Goal: Information Seeking & Learning: Learn about a topic

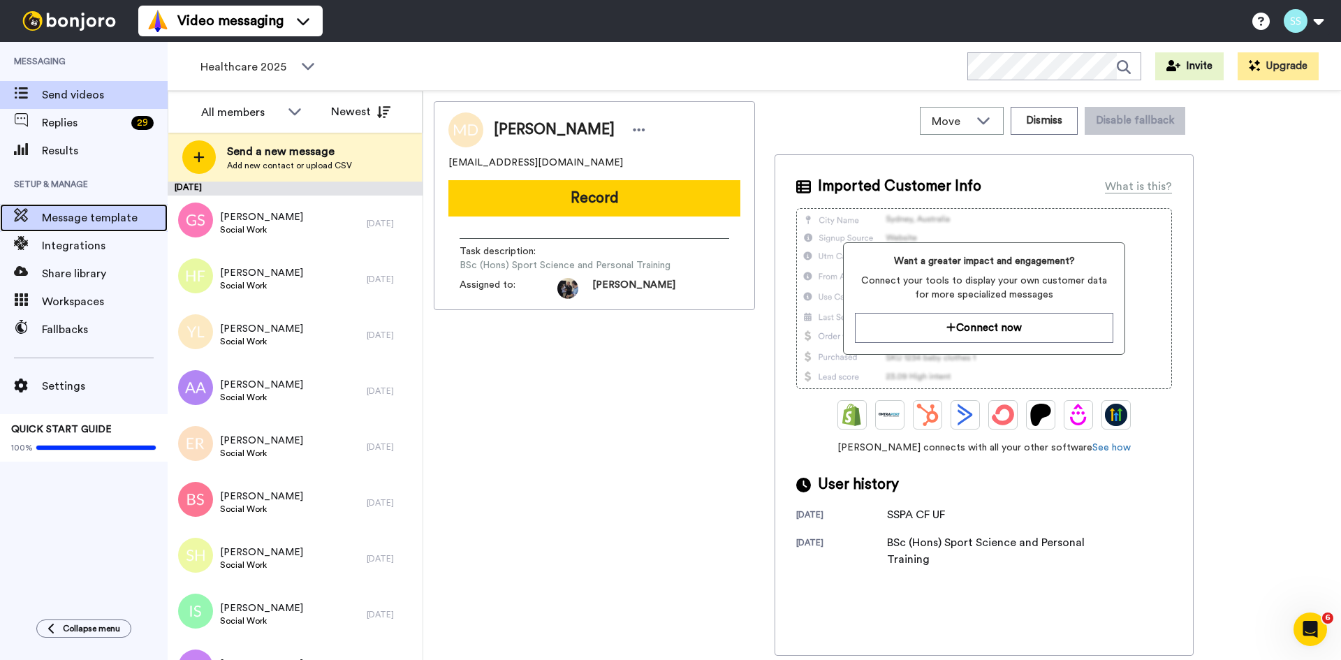
click at [78, 217] on span "Message template" at bounding box center [105, 217] width 126 height 17
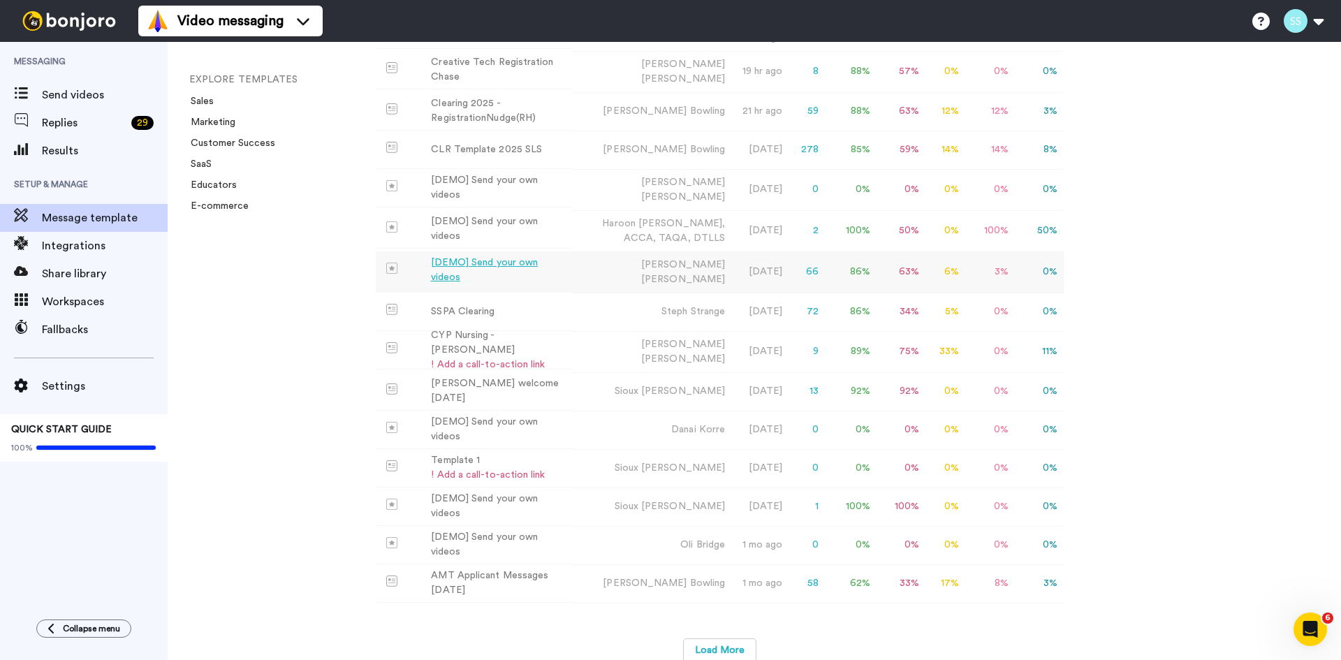
scroll to position [212, 0]
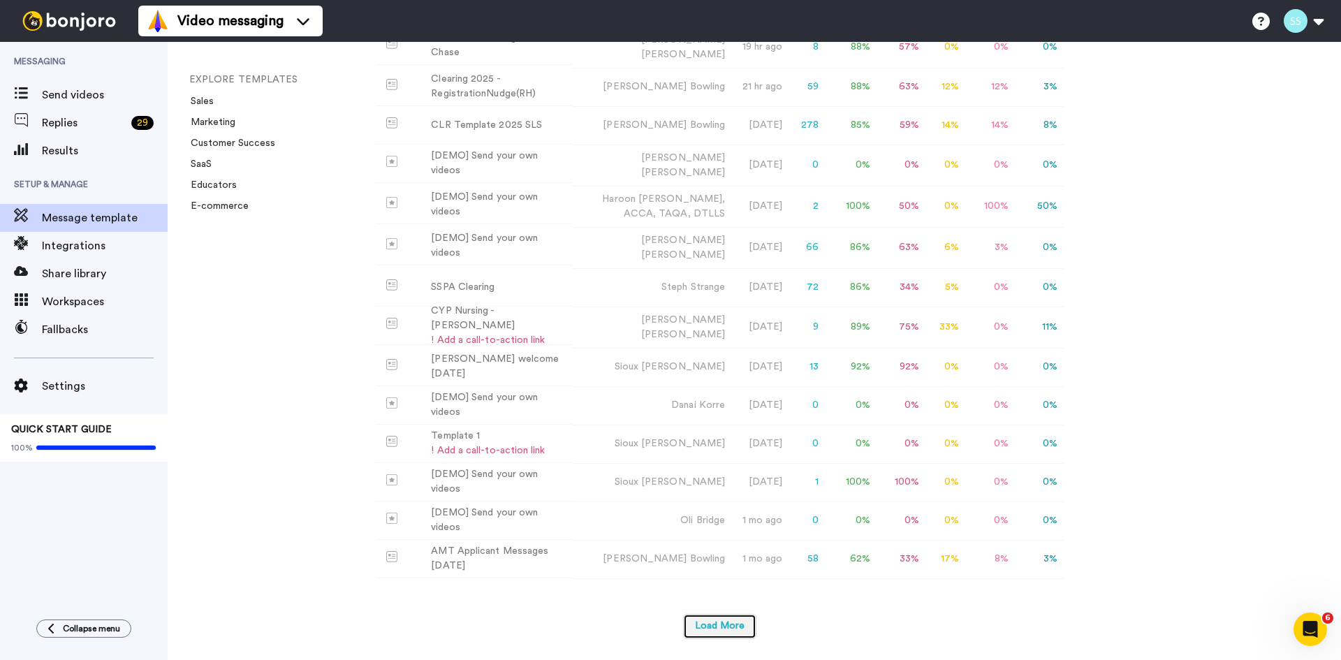
click at [707, 628] on button "Load More" at bounding box center [719, 626] width 73 height 25
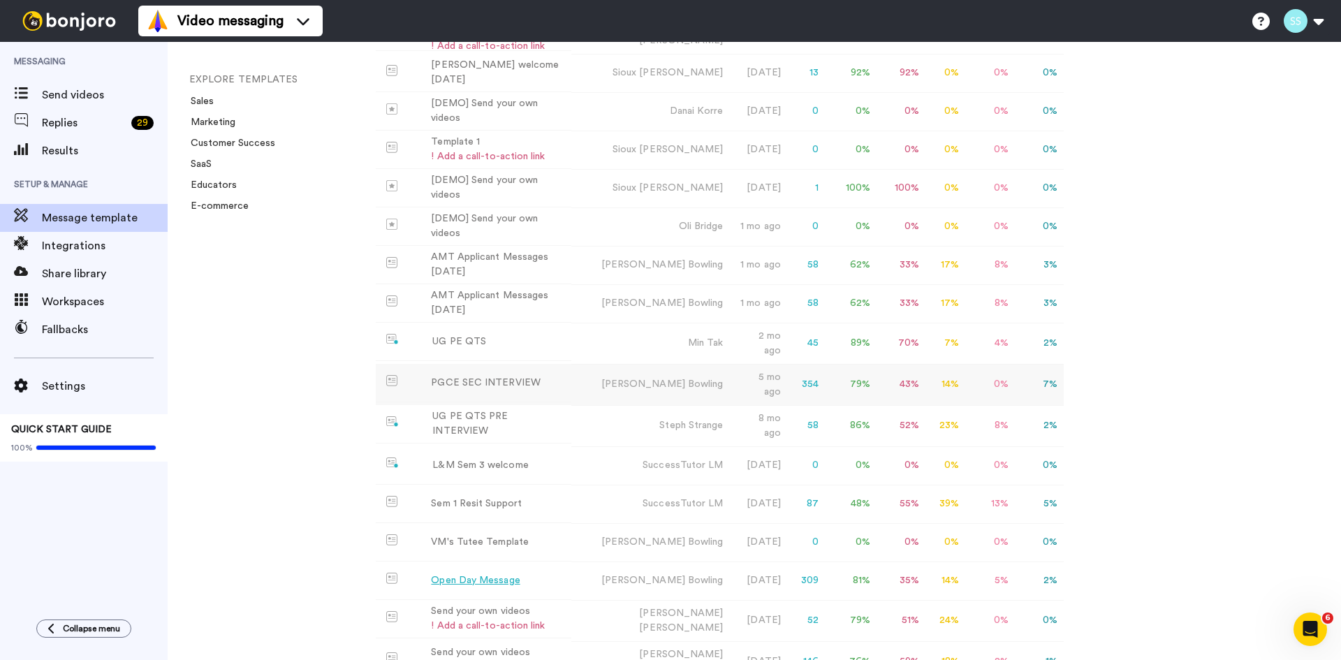
scroll to position [561, 0]
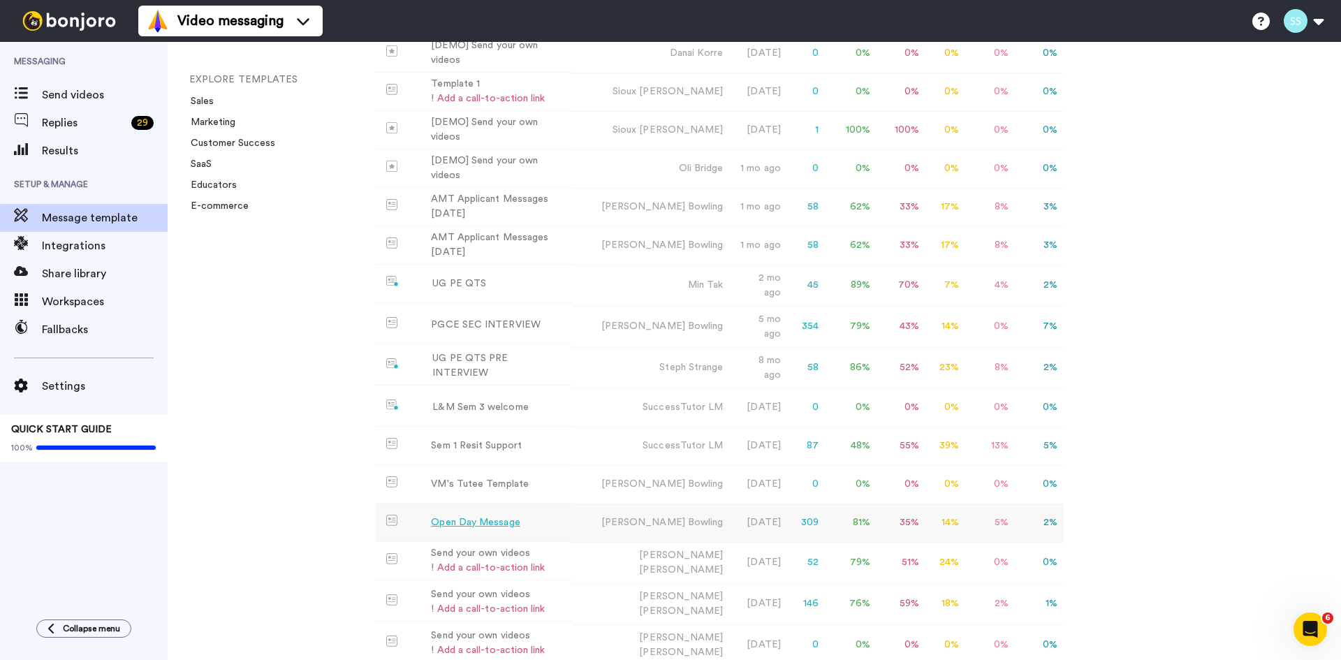
click at [489, 523] on div "Open Day Message" at bounding box center [475, 522] width 89 height 15
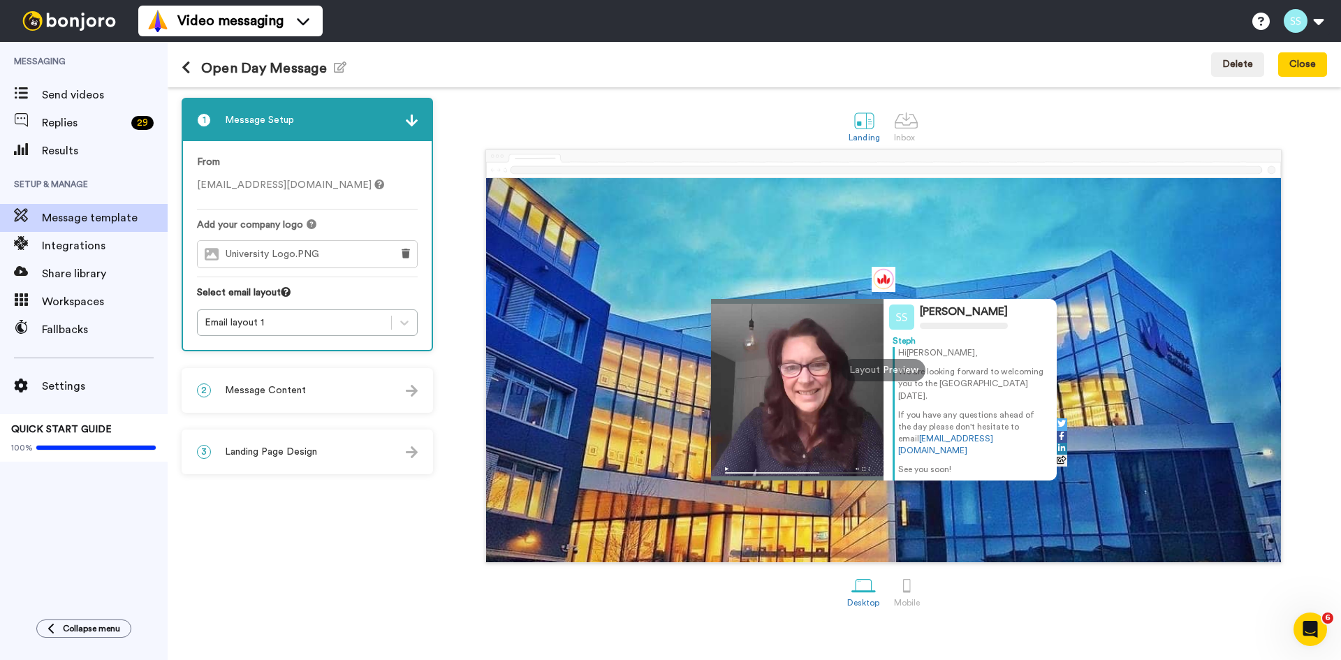
click at [270, 397] on span "Message Content" at bounding box center [265, 390] width 81 height 14
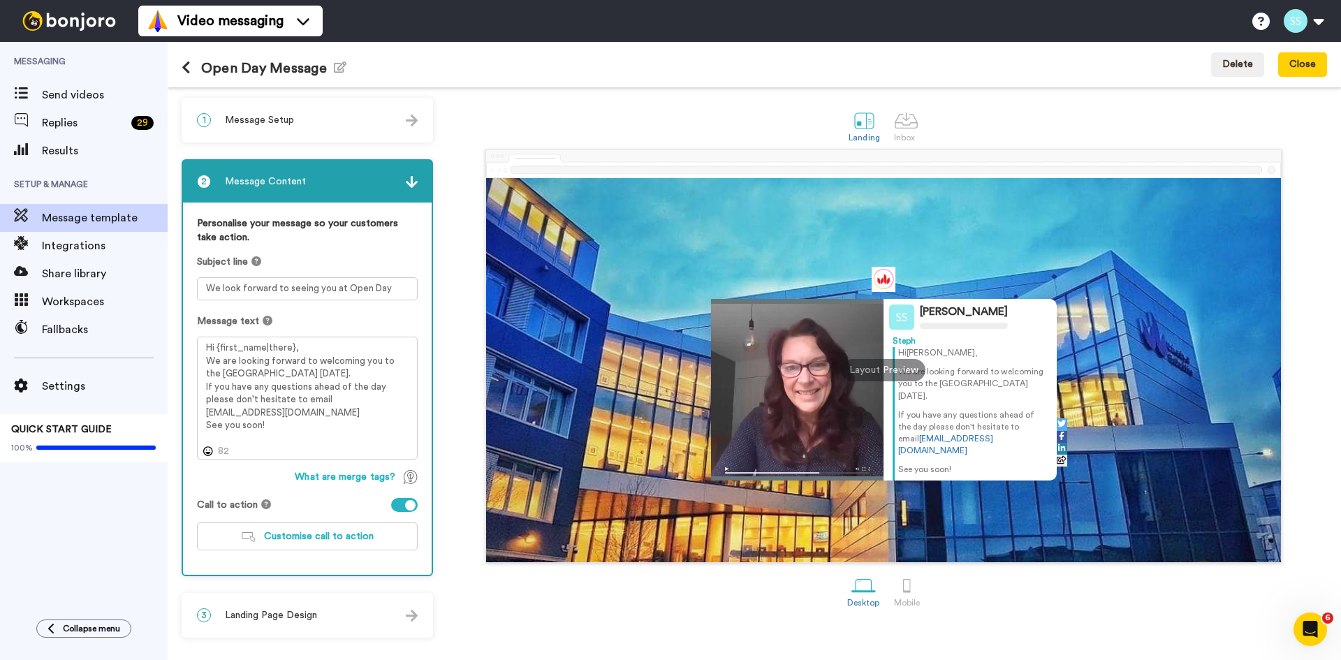
click at [183, 68] on icon at bounding box center [186, 68] width 9 height 14
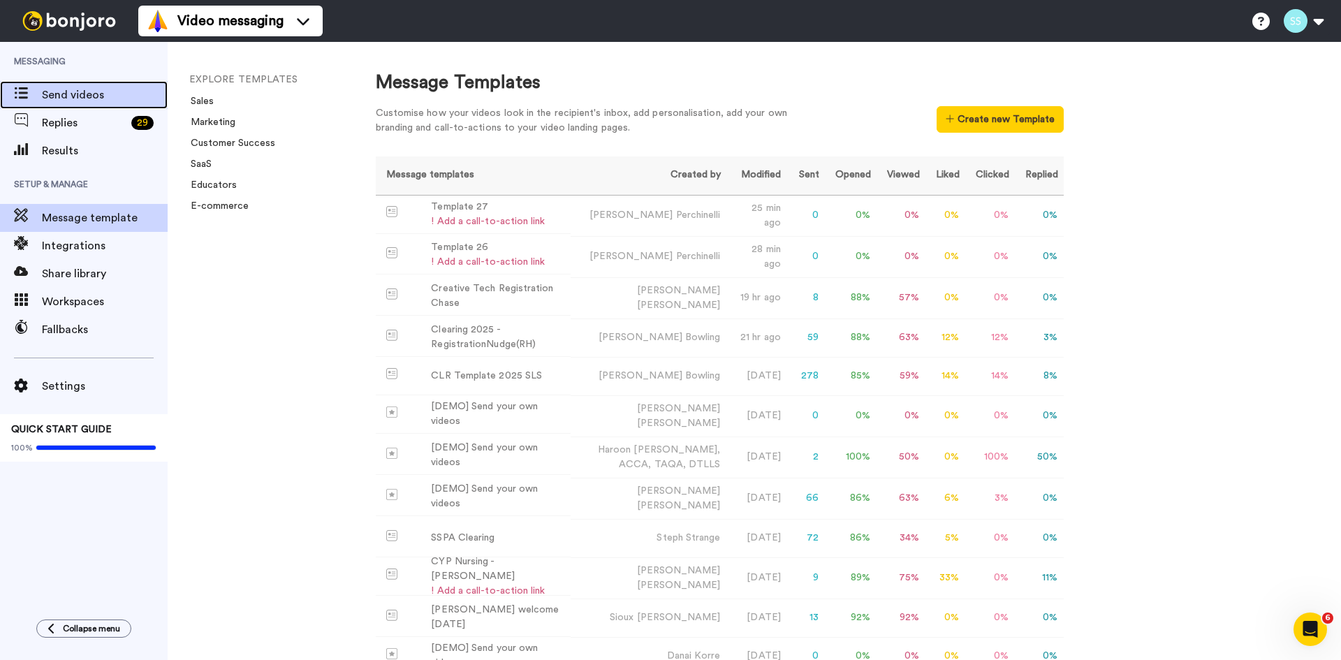
click at [87, 92] on span "Send videos" at bounding box center [105, 95] width 126 height 17
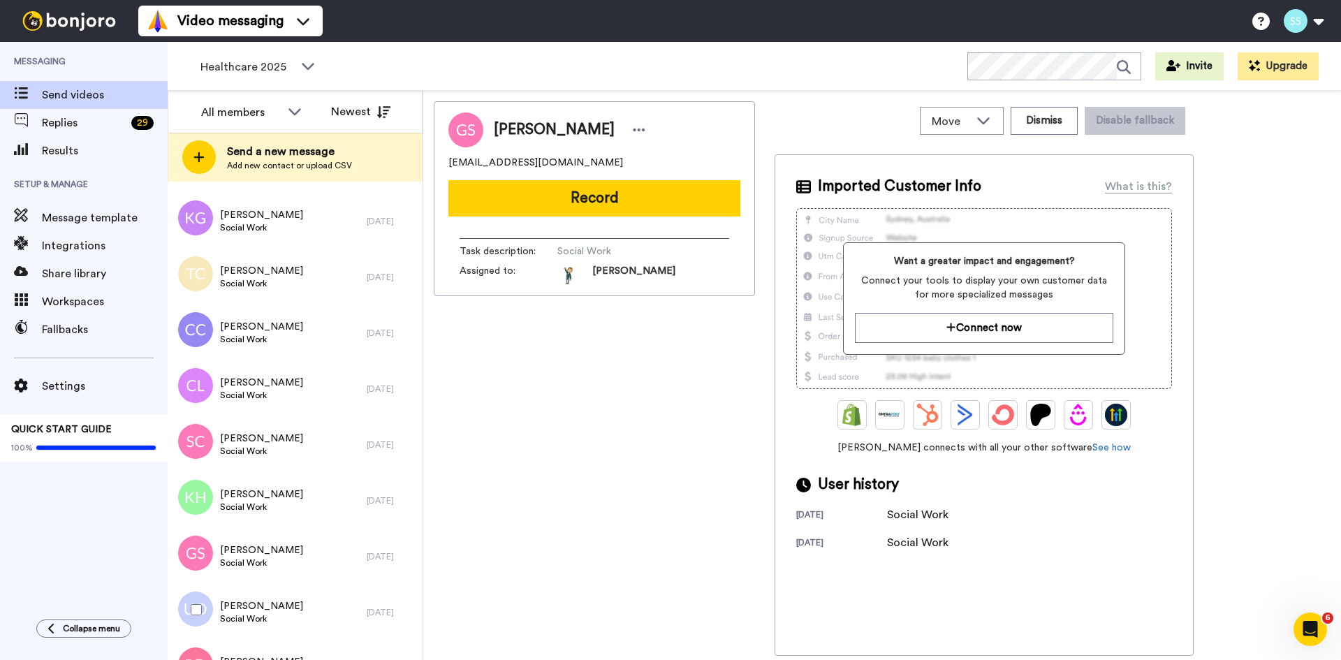
scroll to position [374, 0]
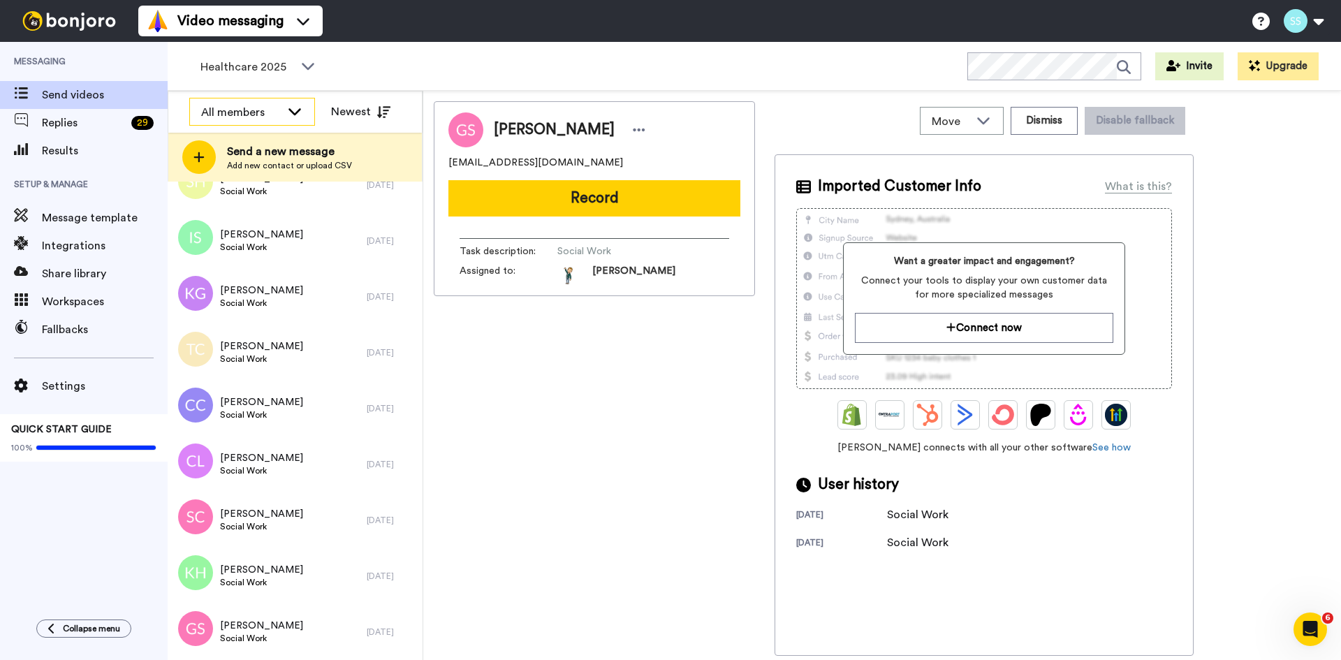
click at [271, 103] on div "All members" at bounding box center [252, 112] width 124 height 28
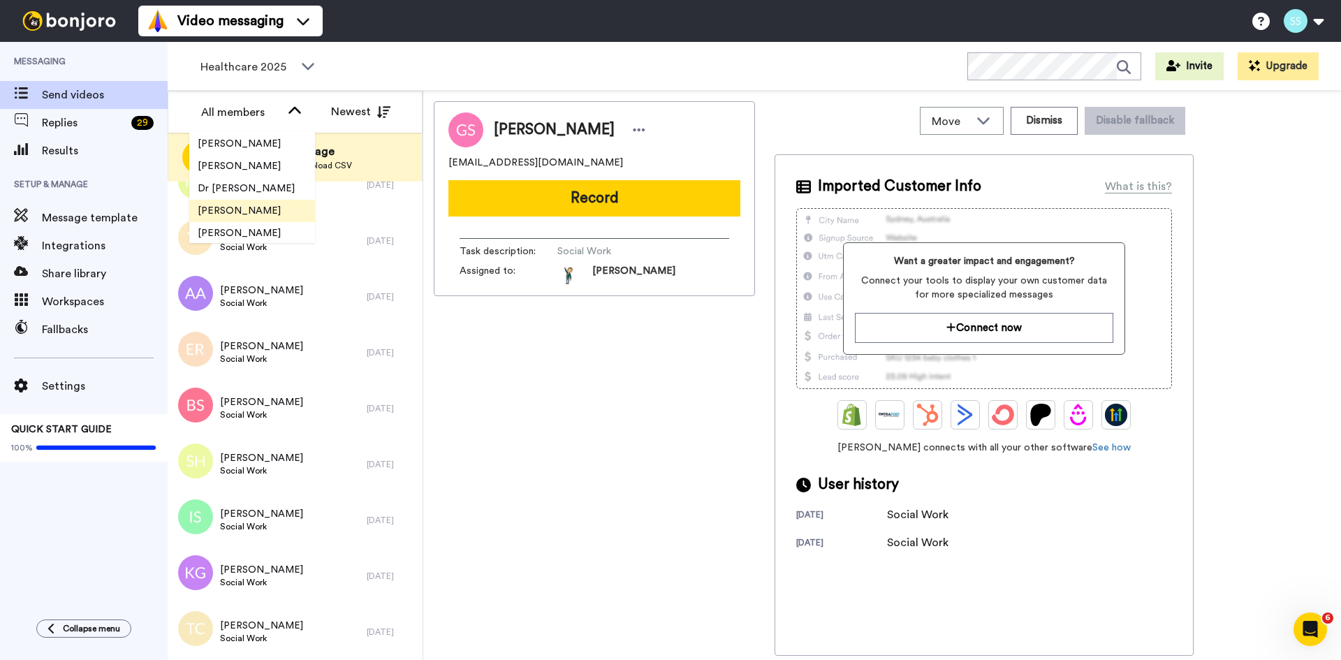
scroll to position [559, 0]
click at [217, 165] on span "Kelly Clifford" at bounding box center [239, 165] width 100 height 14
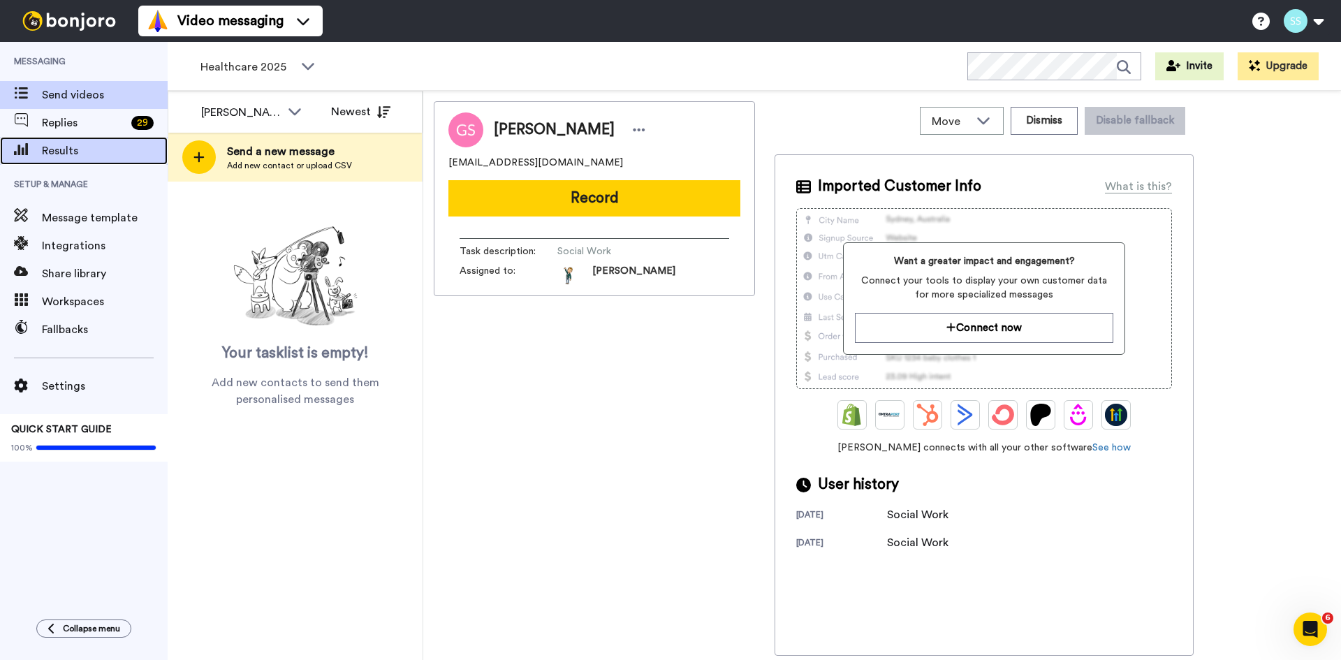
click at [75, 147] on span "Results" at bounding box center [105, 150] width 126 height 17
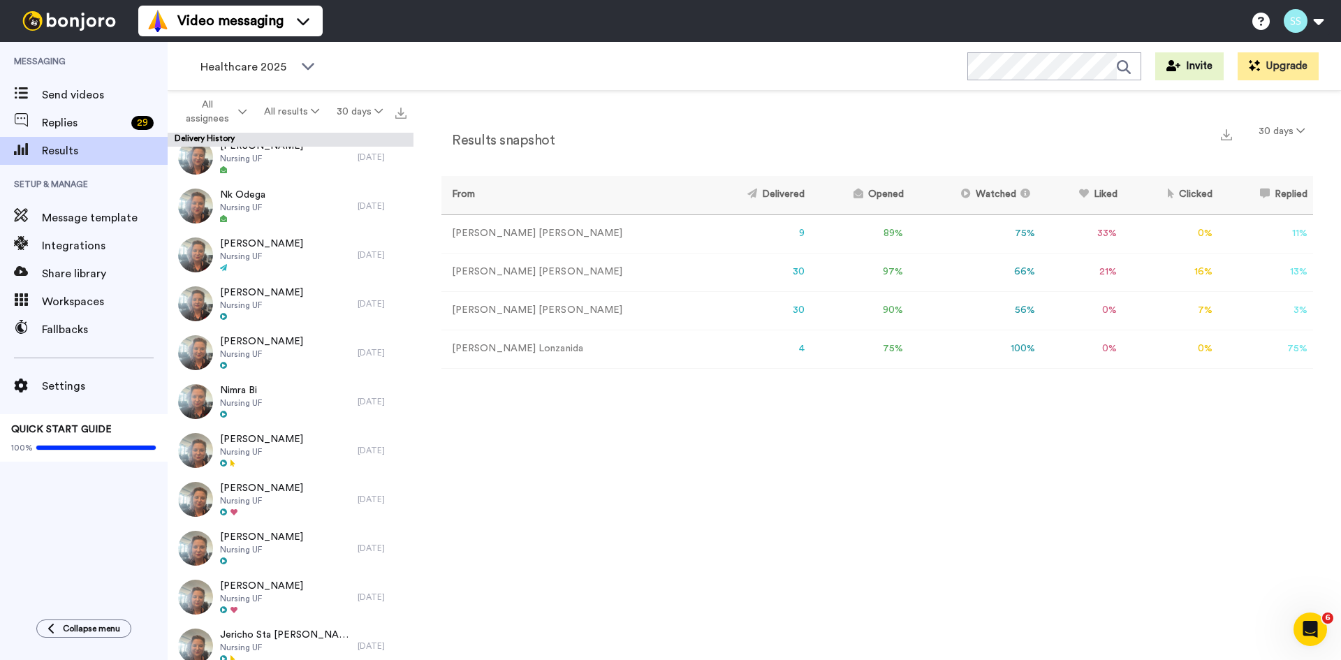
scroll to position [1746, 0]
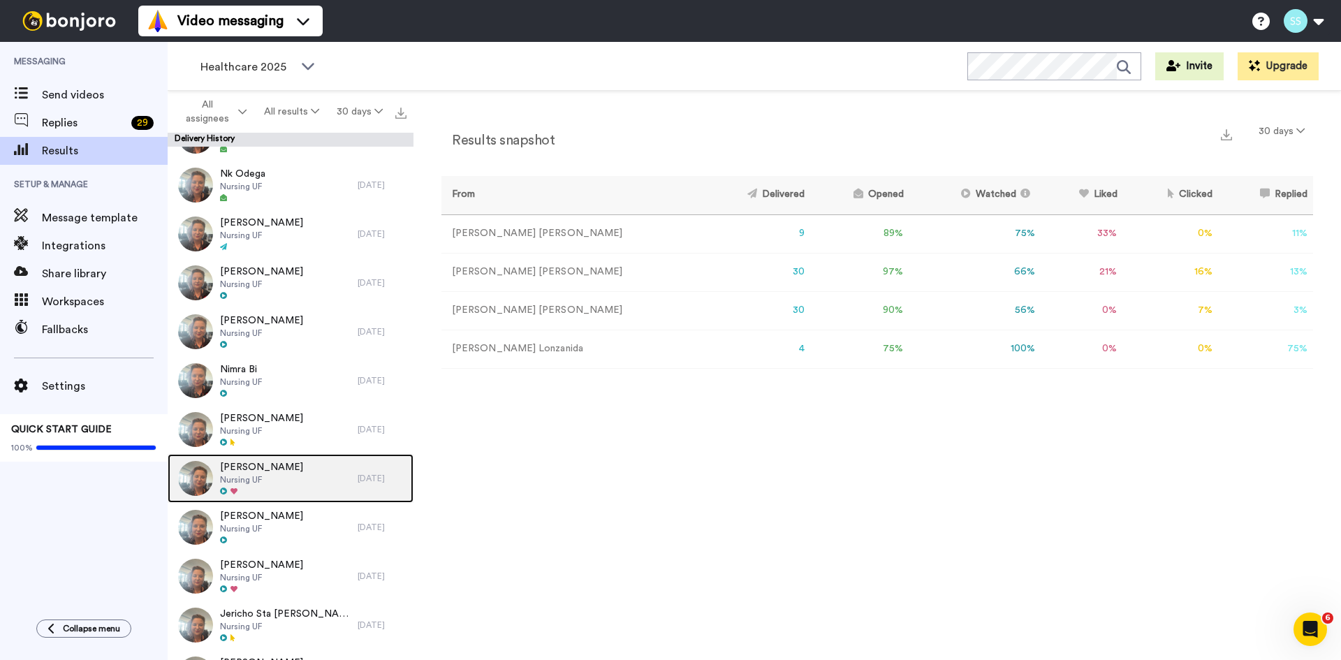
click at [272, 460] on span "Evelyn Agyemang Badu" at bounding box center [261, 467] width 83 height 14
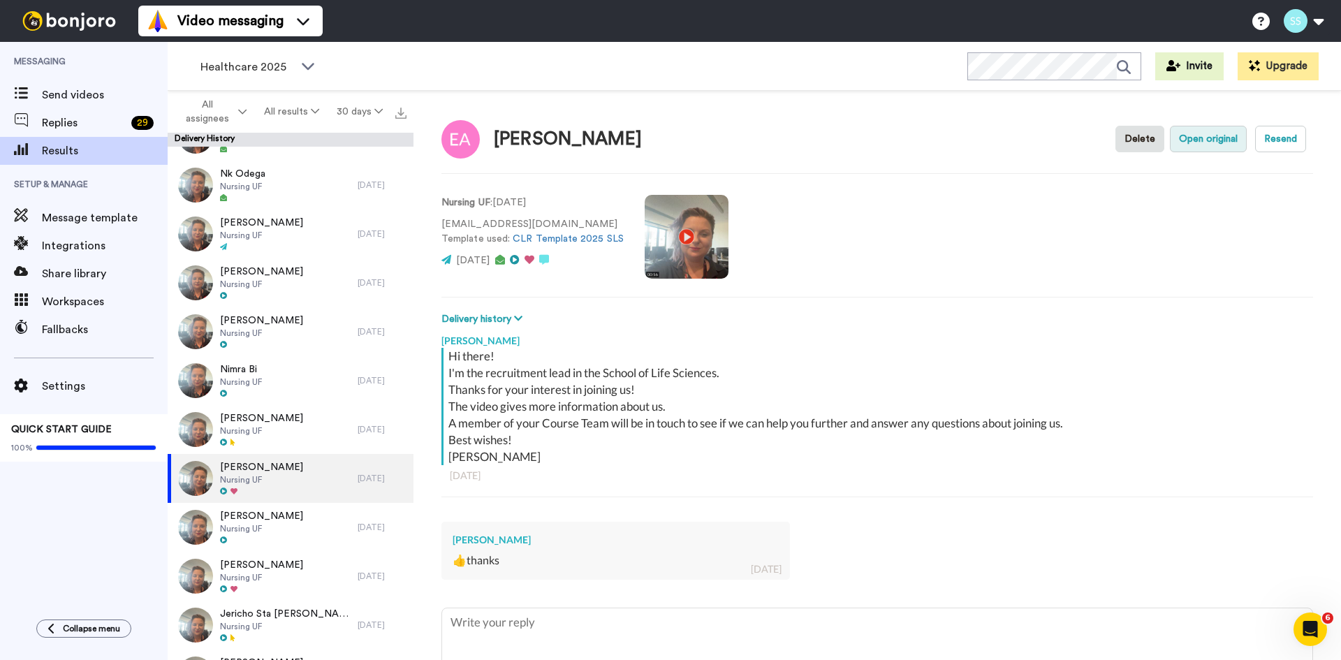
click at [1224, 144] on button "Open original" at bounding box center [1208, 139] width 77 height 27
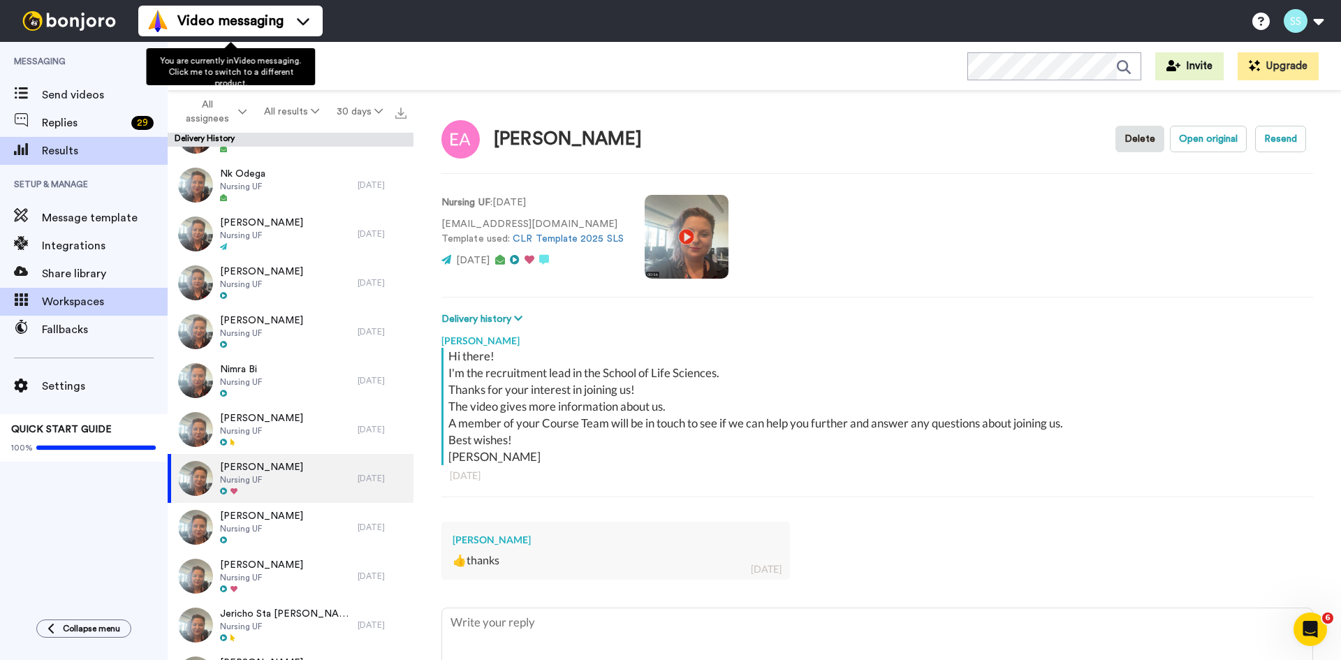
type textarea "x"
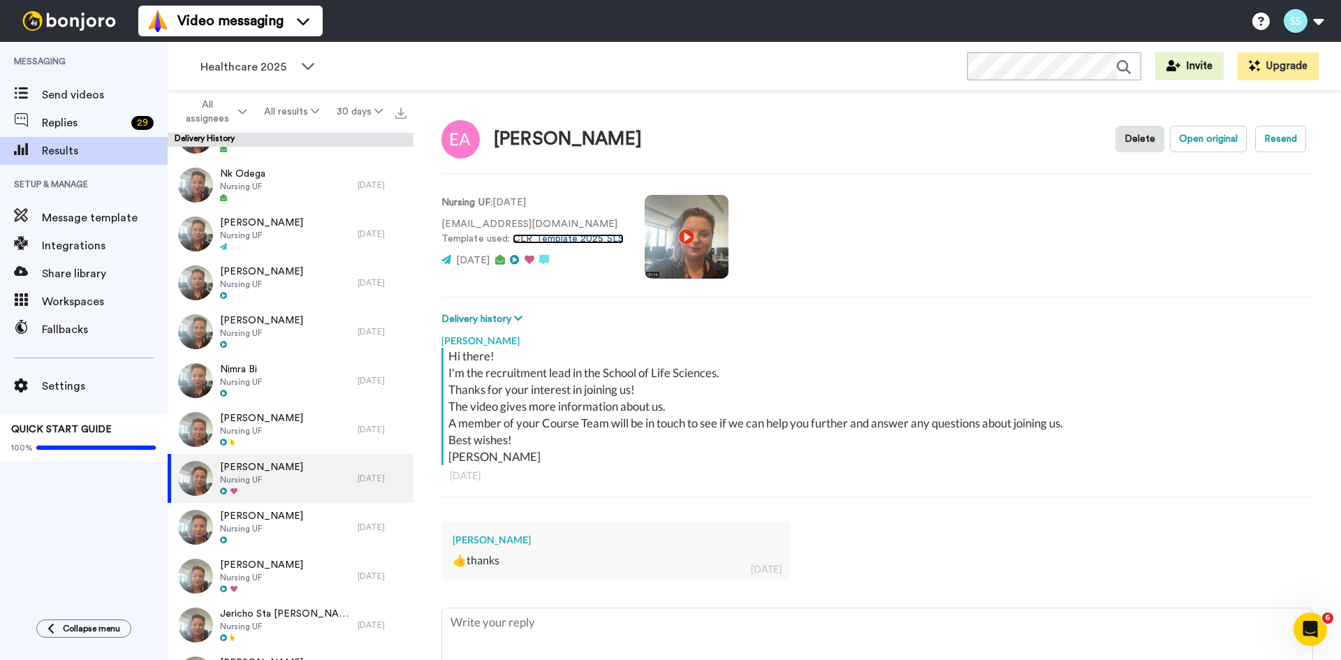
click at [563, 238] on link "CLR Template 2025 SLS" at bounding box center [567, 239] width 111 height 10
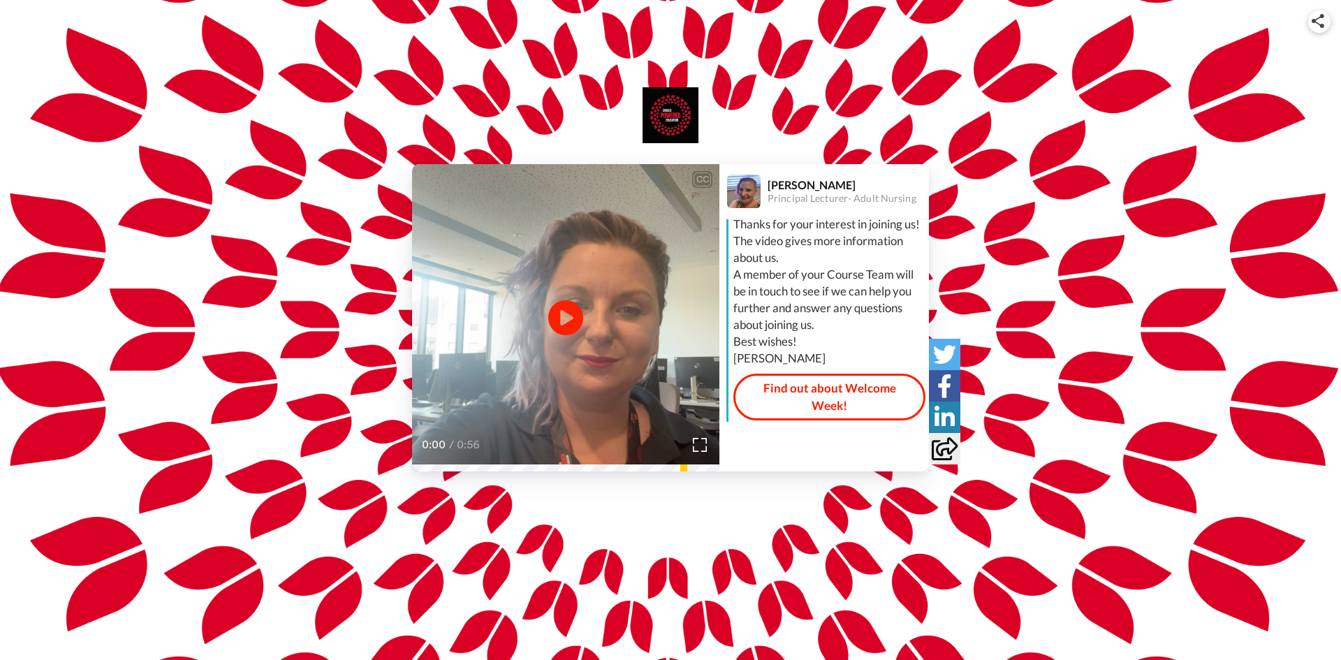
scroll to position [91, 0]
click at [827, 401] on link "Find out about Welcome Week!" at bounding box center [829, 397] width 192 height 47
